Goal: Check status: Check status

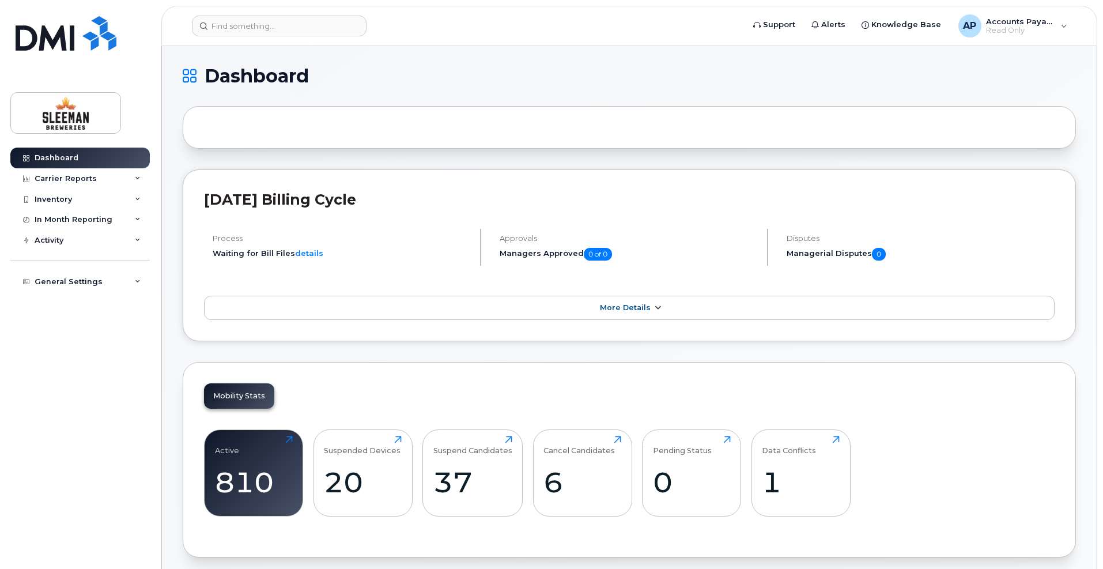
click at [648, 307] on span "More Details" at bounding box center [625, 307] width 51 height 9
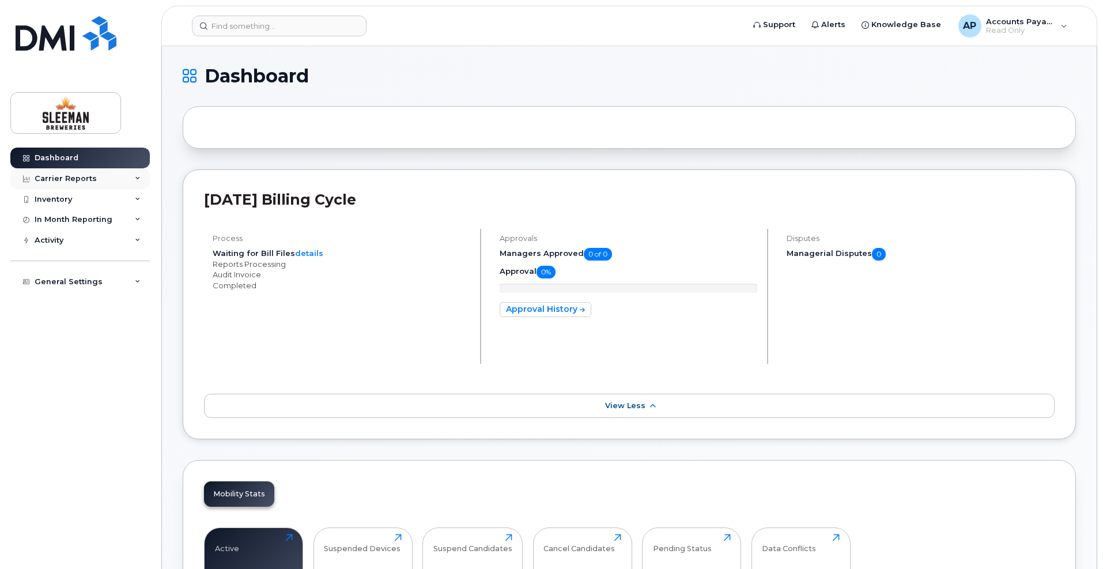
click at [136, 178] on icon at bounding box center [138, 179] width 6 height 6
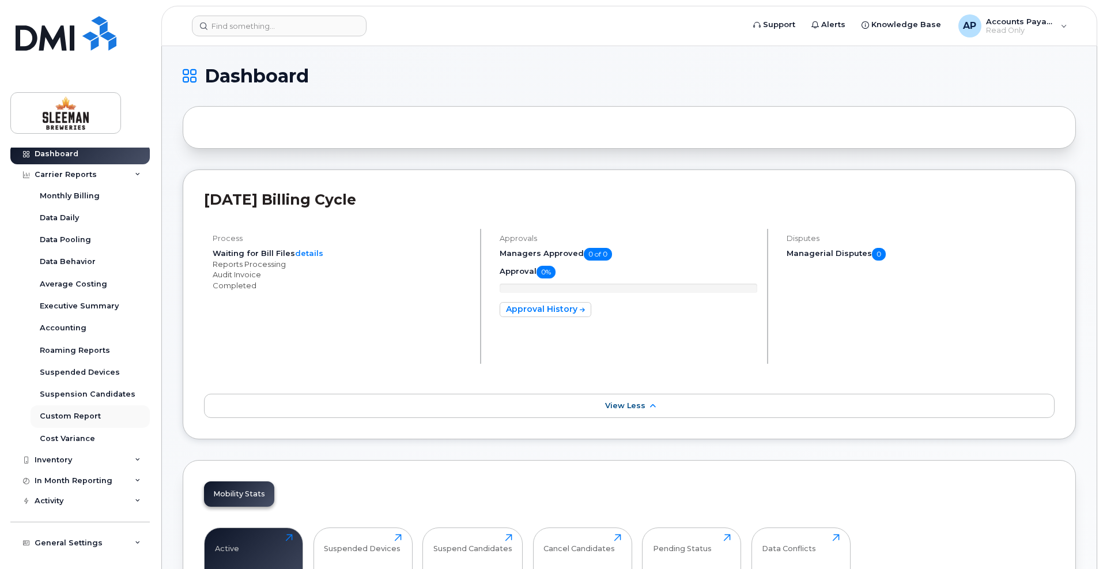
scroll to position [5, 0]
click at [307, 254] on link "details" at bounding box center [309, 252] width 28 height 9
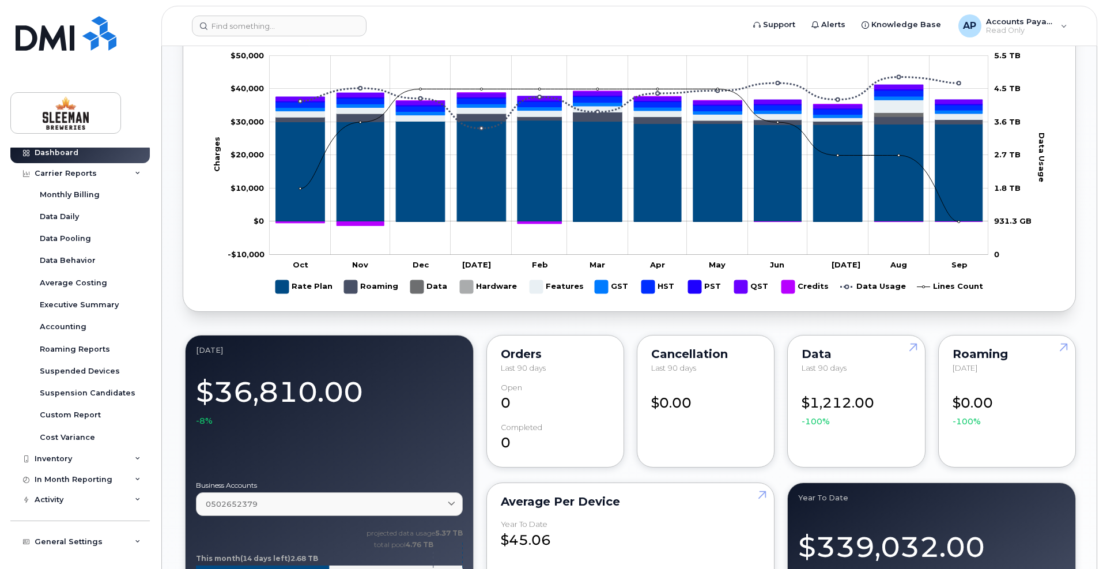
scroll to position [577, 0]
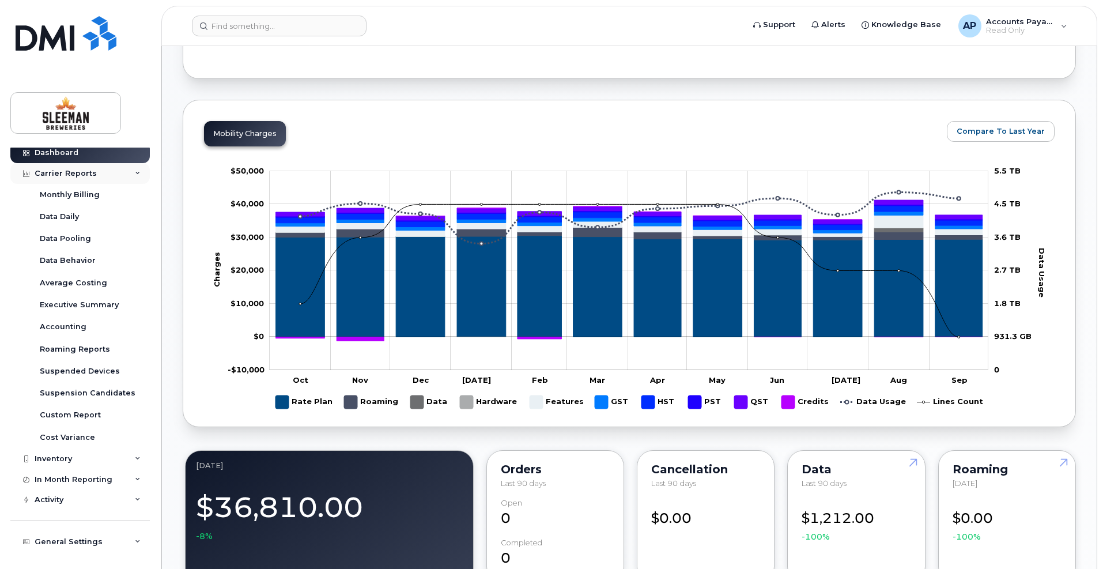
click at [50, 174] on div "Carrier Reports" at bounding box center [66, 173] width 62 height 9
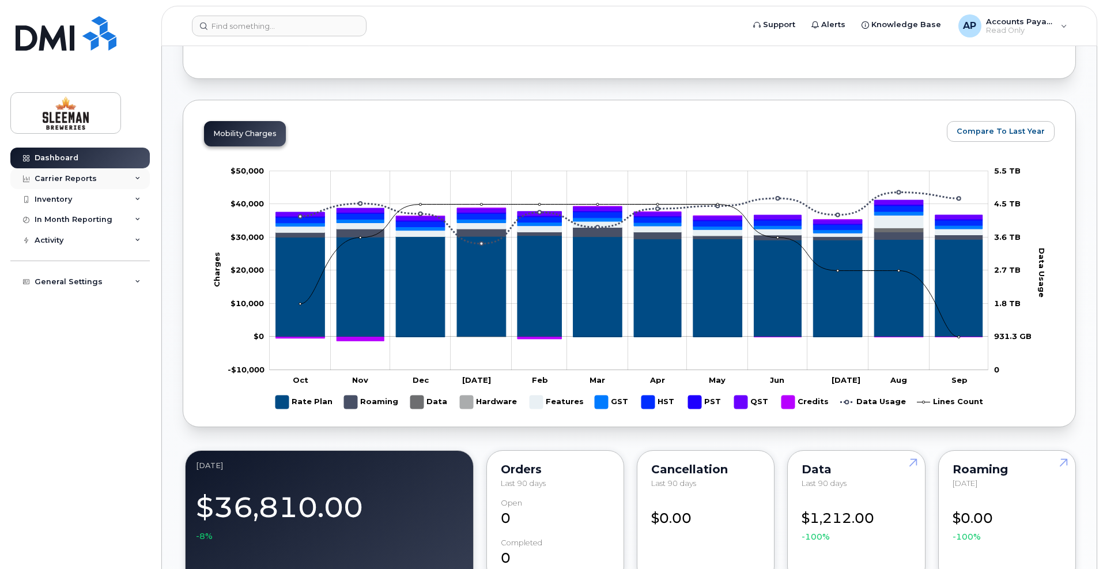
click at [57, 176] on div "Carrier Reports" at bounding box center [66, 178] width 62 height 9
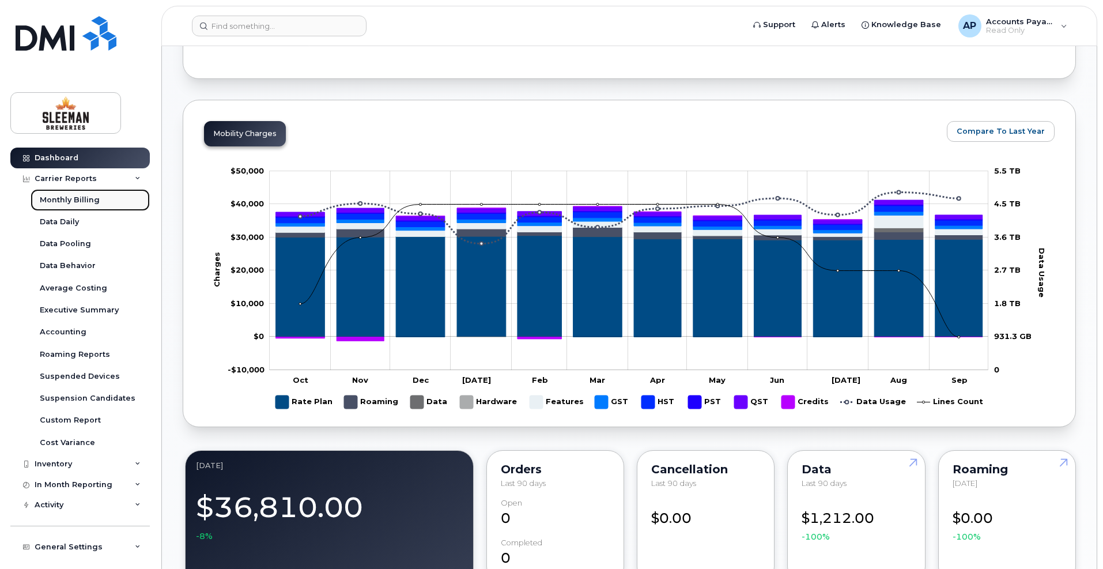
click at [60, 199] on div "Monthly Billing" at bounding box center [70, 200] width 60 height 10
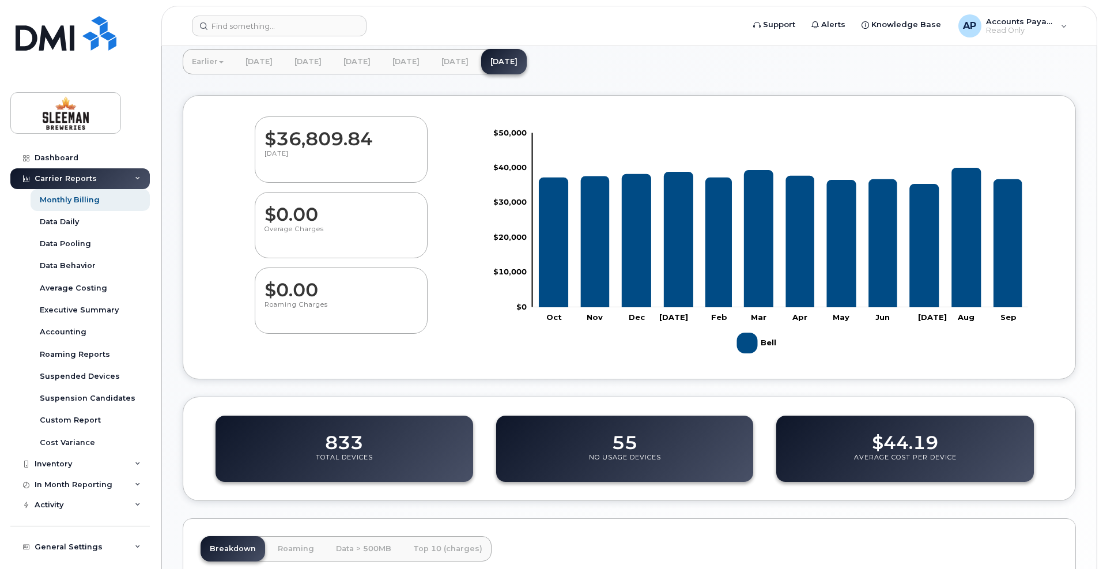
scroll to position [44, 0]
